Goal: Task Accomplishment & Management: Use online tool/utility

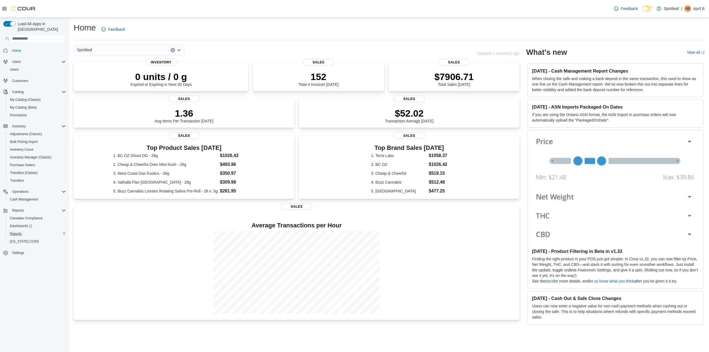
click at [12, 232] on span "Reports" at bounding box center [16, 234] width 12 height 4
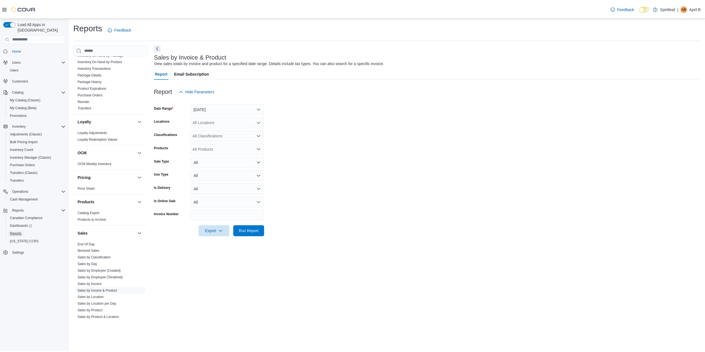
scroll to position [114, 0]
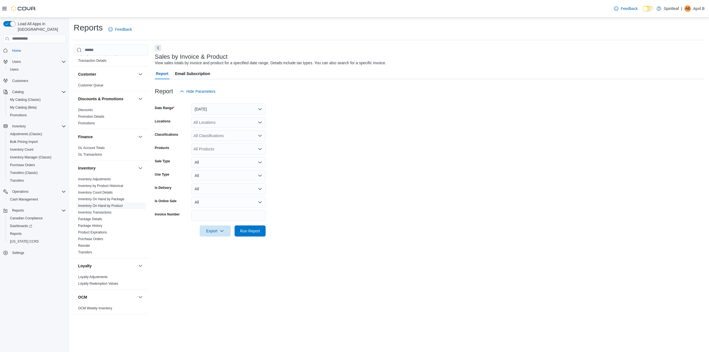
click at [117, 204] on link "Inventory On Hand by Product" at bounding box center [100, 206] width 45 height 4
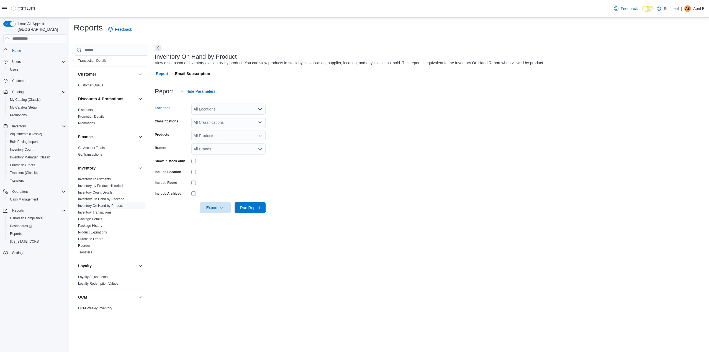
click at [202, 111] on div "All Locations" at bounding box center [228, 109] width 74 height 11
type input "***"
click at [216, 114] on div "***" at bounding box center [228, 109] width 74 height 11
click at [214, 115] on button "103 - [GEOGRAPHIC_DATA]" at bounding box center [228, 119] width 74 height 8
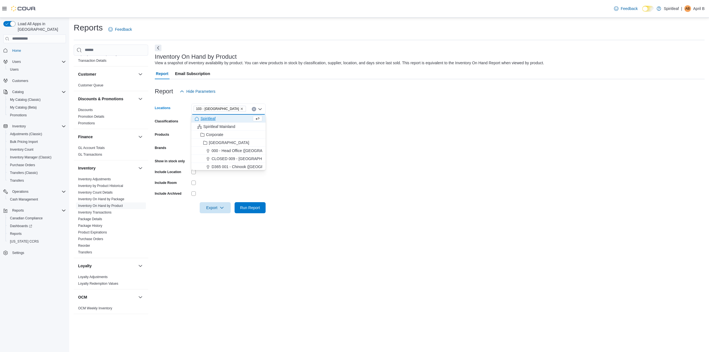
click at [350, 129] on form "Locations 103 - [GEOGRAPHIC_DATA] Combo box. Selected. 103 - [GEOGRAPHIC_DATA].…" at bounding box center [430, 155] width 550 height 116
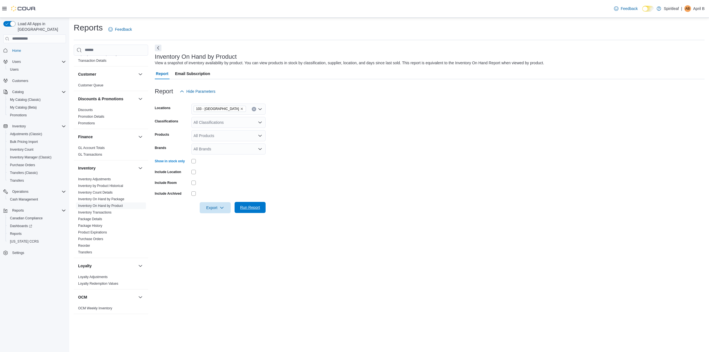
click at [250, 205] on span "Run Report" at bounding box center [250, 207] width 24 height 11
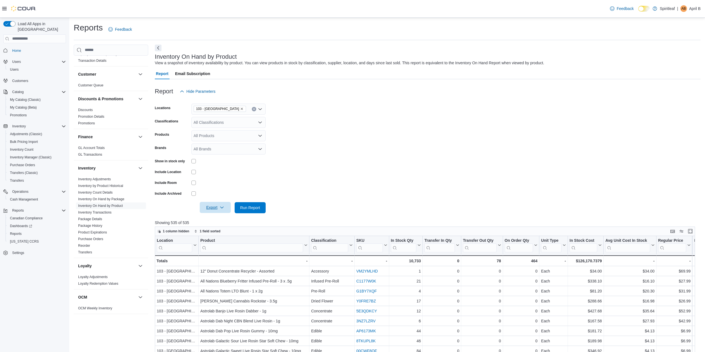
click at [210, 206] on span "Export" at bounding box center [215, 207] width 24 height 11
click at [218, 217] on span "Export to Excel" at bounding box center [216, 219] width 25 height 4
